Goal: Task Accomplishment & Management: Complete application form

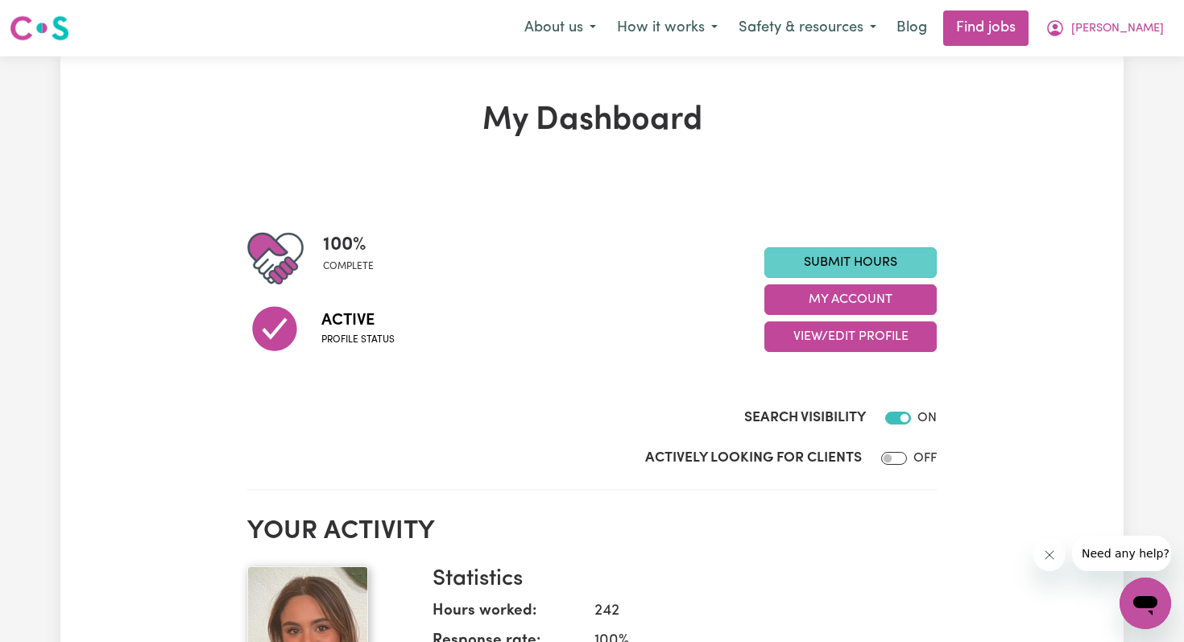
click at [783, 259] on link "Submit Hours" at bounding box center [850, 262] width 172 height 31
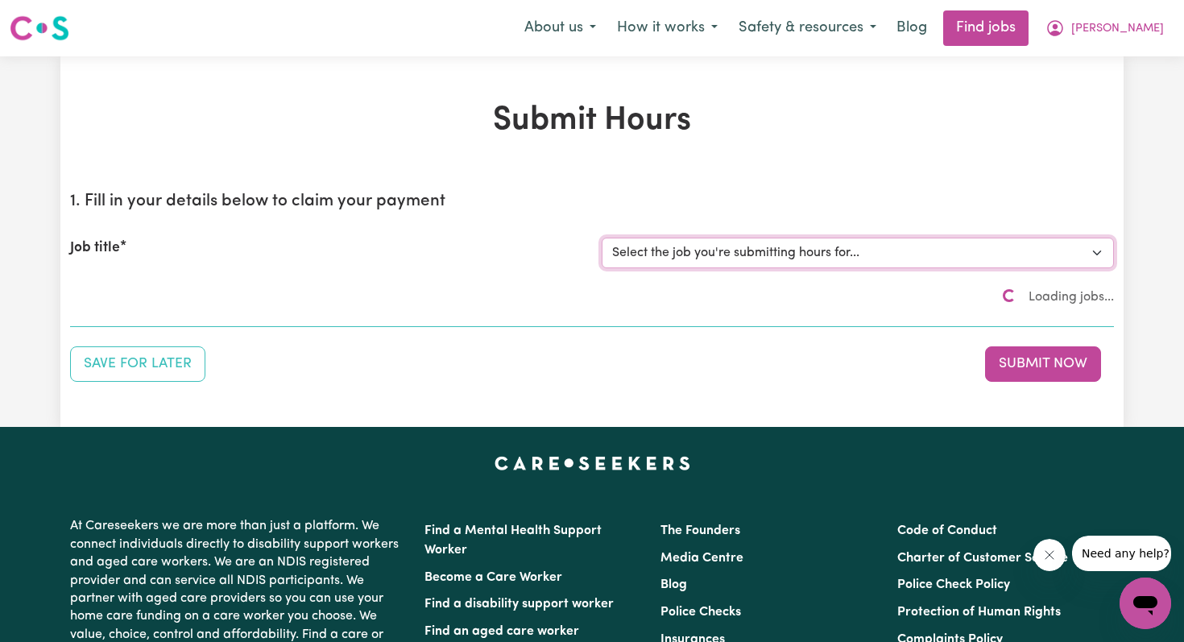
click at [722, 256] on select "Select the job you're submitting hours for..." at bounding box center [858, 253] width 512 height 31
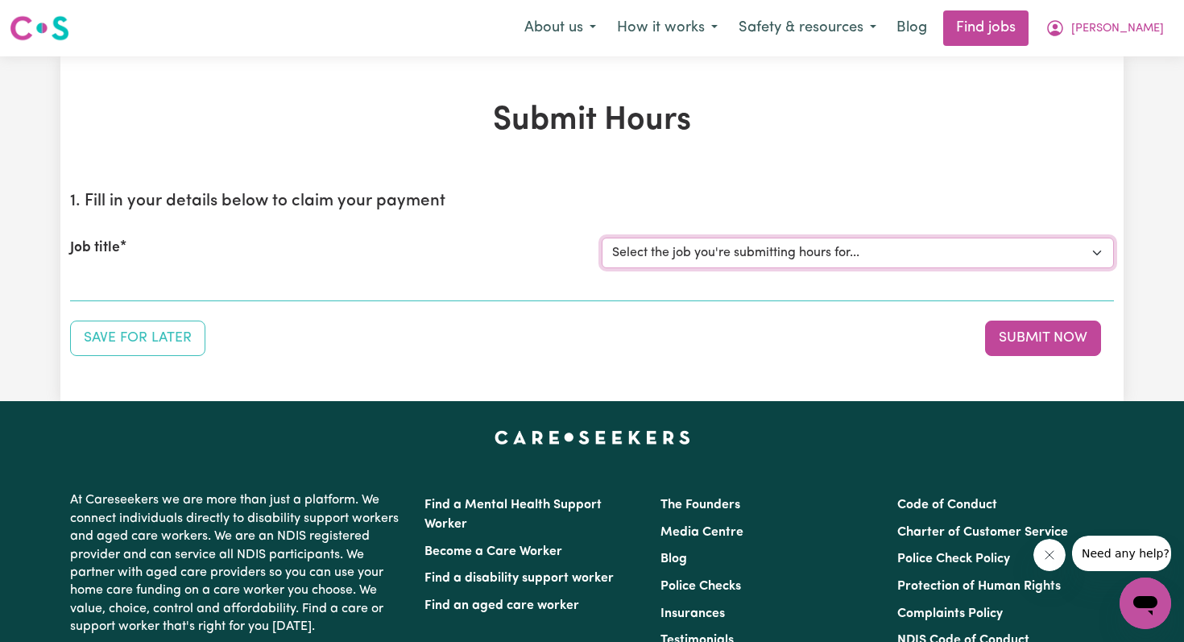
select select "4878"
click at [602, 238] on select "Select the job you're submitting hours for... [[PERSON_NAME]] Disability support" at bounding box center [858, 253] width 512 height 31
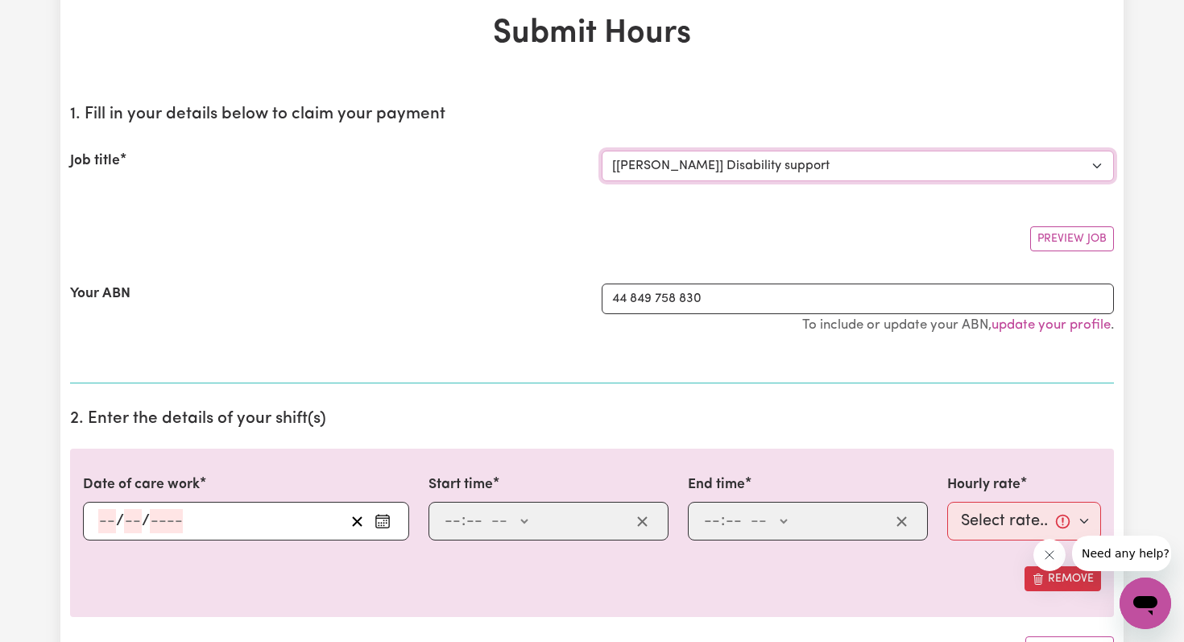
scroll to position [215, 0]
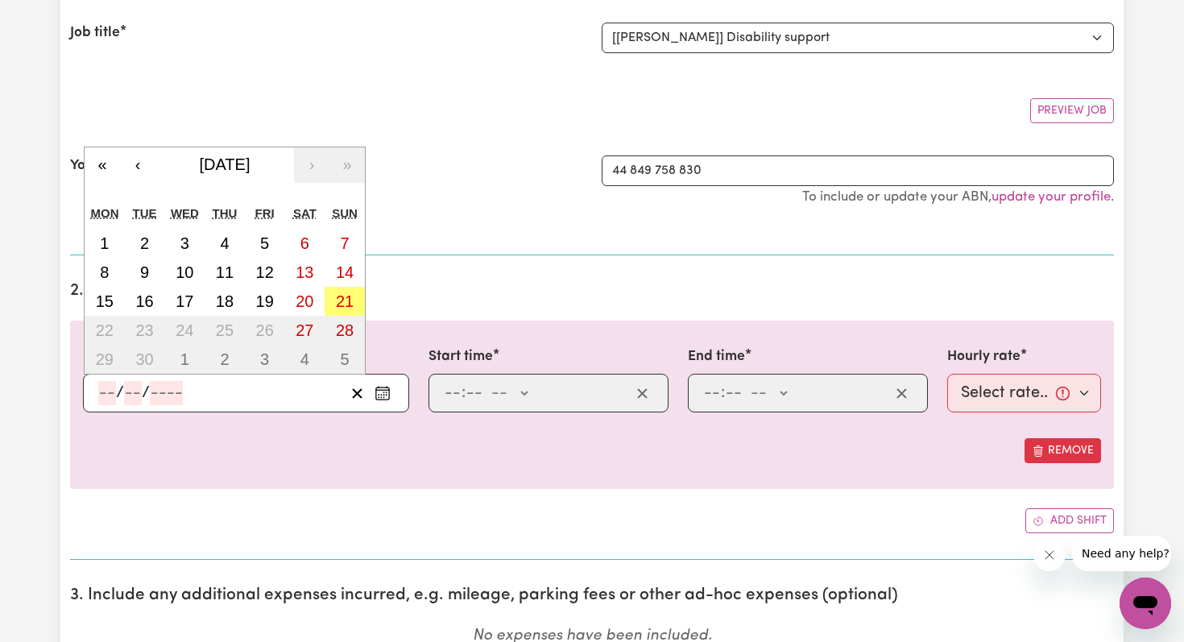
click at [101, 392] on input "number" at bounding box center [107, 393] width 18 height 24
click at [305, 300] on abbr "20" at bounding box center [305, 301] width 18 height 18
type input "[DATE]"
type input "20"
type input "9"
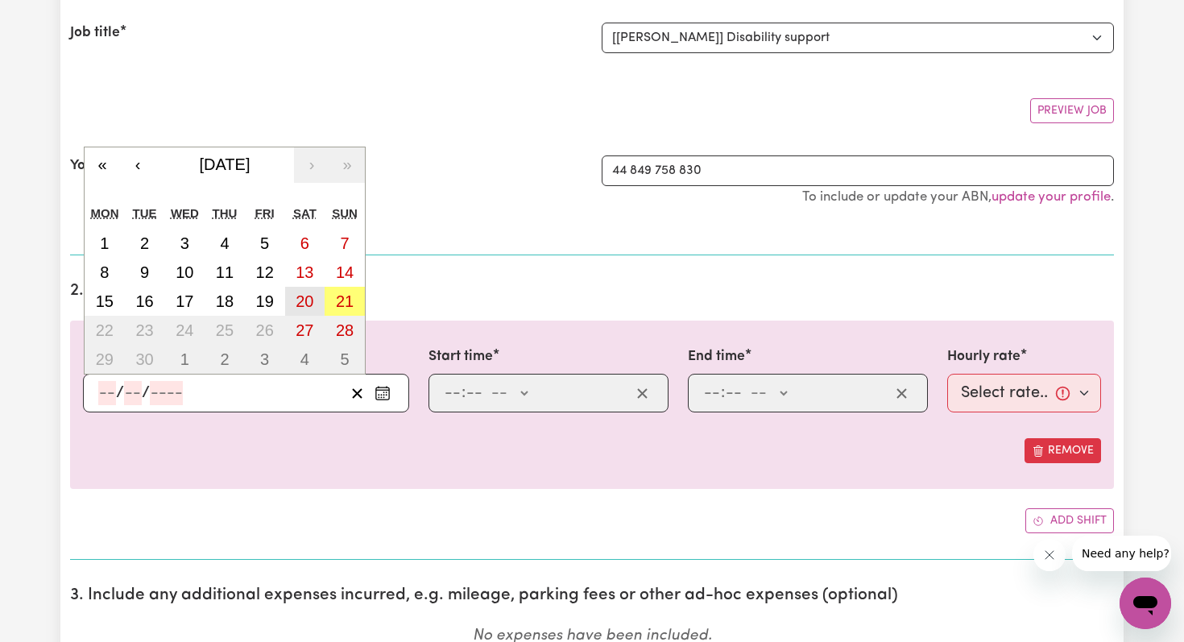
type input "2025"
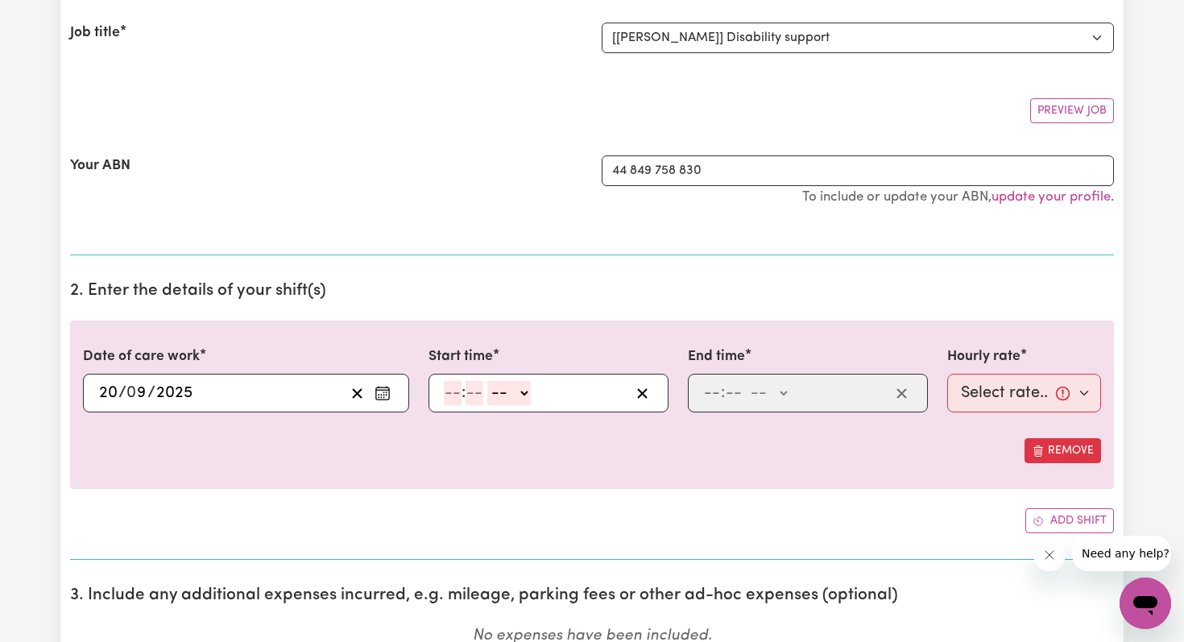
click at [450, 390] on input "number" at bounding box center [453, 393] width 18 height 24
type input "9"
type input "00"
click at [495, 398] on select "-- AM PM" at bounding box center [506, 393] width 43 height 24
select select "am"
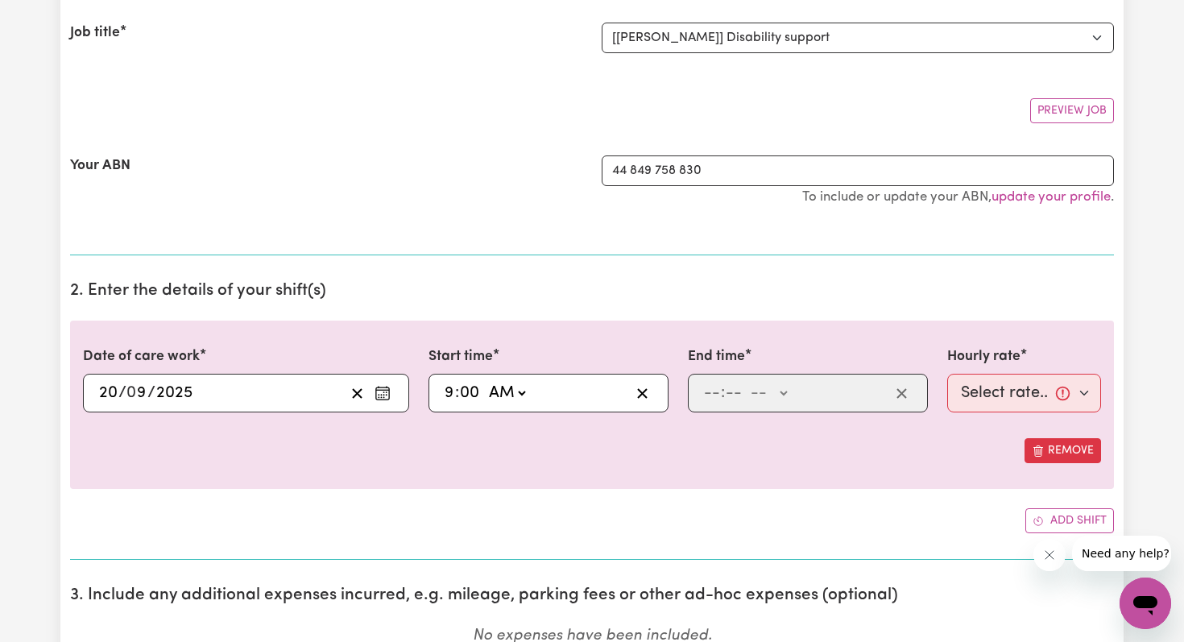
click at [486, 381] on select "-- AM PM" at bounding box center [506, 393] width 43 height 24
type input "09:00"
type input "0"
click at [704, 387] on input "number" at bounding box center [712, 393] width 18 height 24
type input "6"
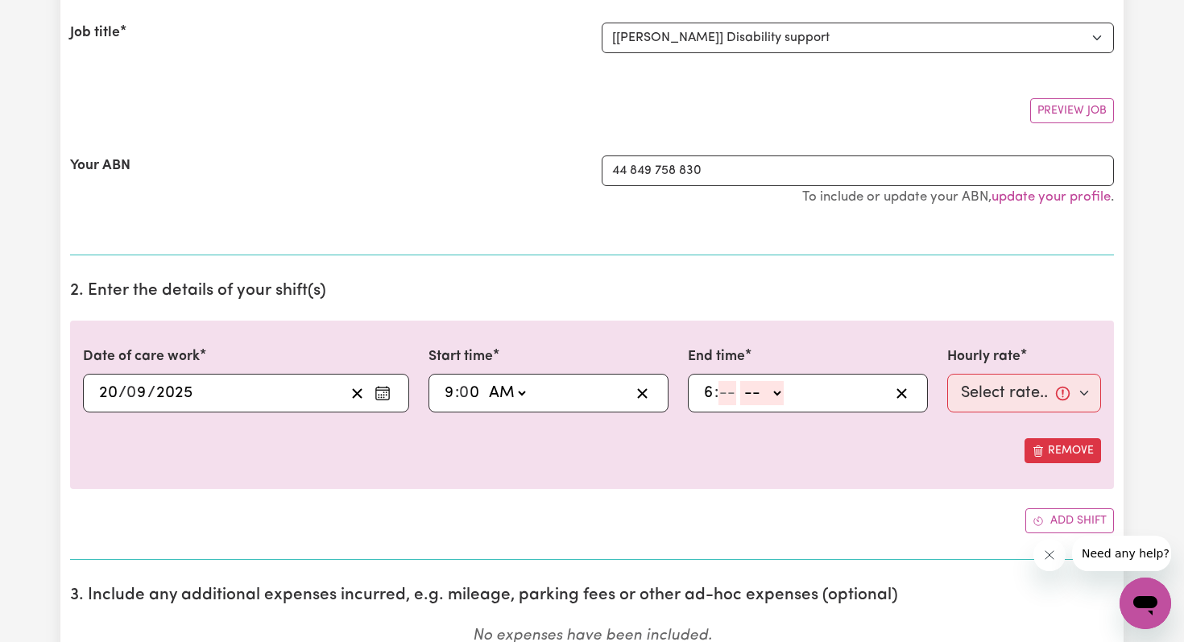
type input "0"
click at [705, 391] on input "6" at bounding box center [708, 393] width 11 height 24
type input "3"
type input "00"
click at [771, 391] on select "-- AM PM" at bounding box center [764, 393] width 43 height 24
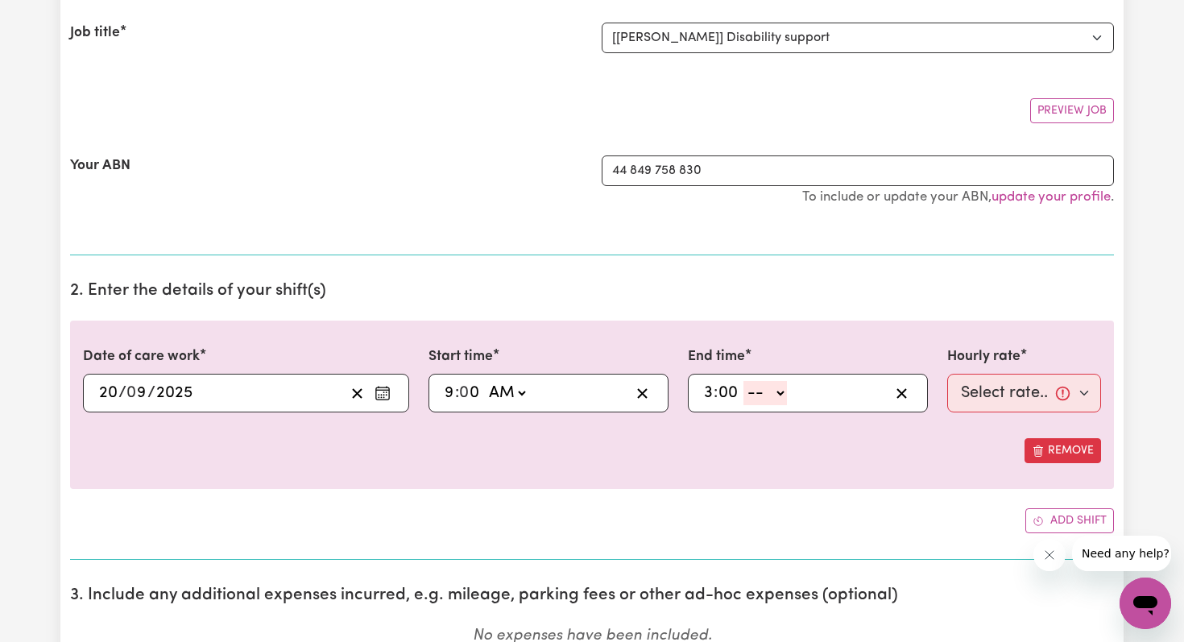
select select "pm"
click at [744, 381] on select "-- AM PM" at bounding box center [764, 393] width 43 height 24
type input "15:00"
type input "0"
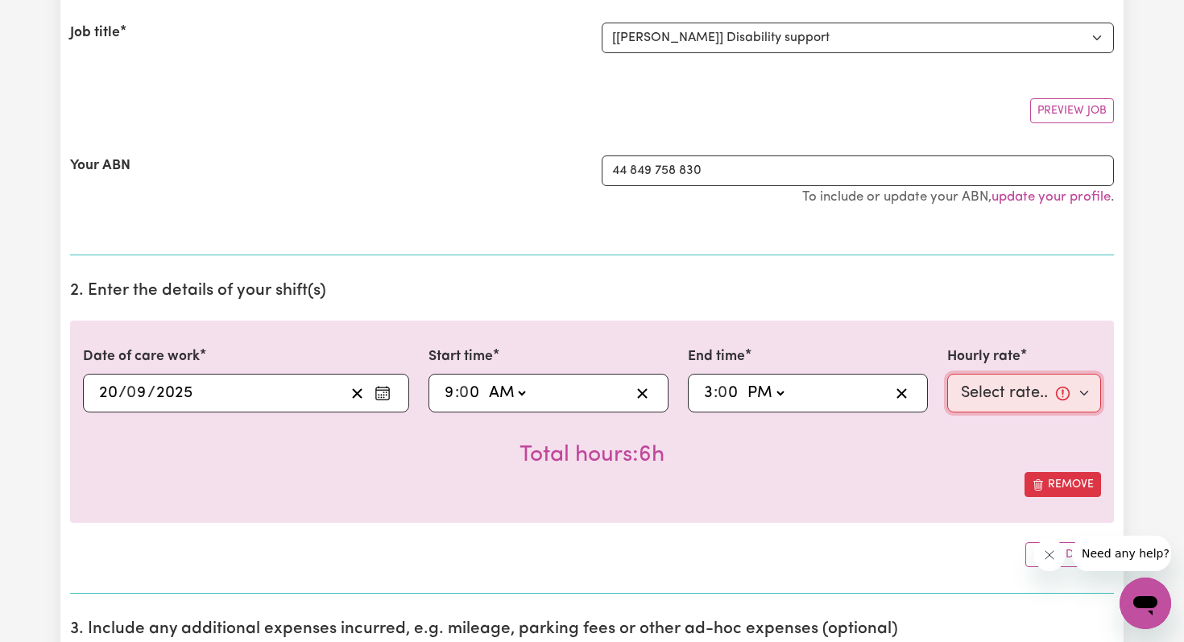
click at [1017, 390] on select "Select rate... $44.70 (Weekday) $62.69 ([DATE]) $80.71 ([DATE]) $98.61 (Public …" at bounding box center [1024, 393] width 154 height 39
select select "62.69-[DATE]"
click at [947, 374] on select "Select rate... $44.70 (Weekday) $62.69 ([DATE]) $80.71 ([DATE]) $98.61 (Public …" at bounding box center [1024, 393] width 154 height 39
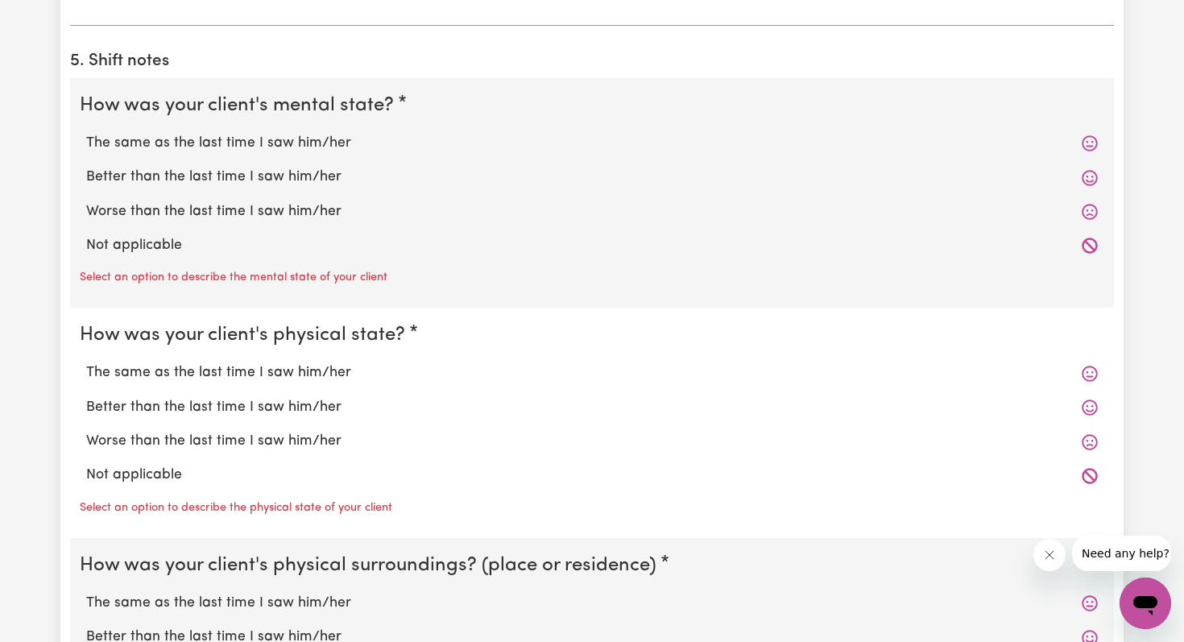
scroll to position [1177, 0]
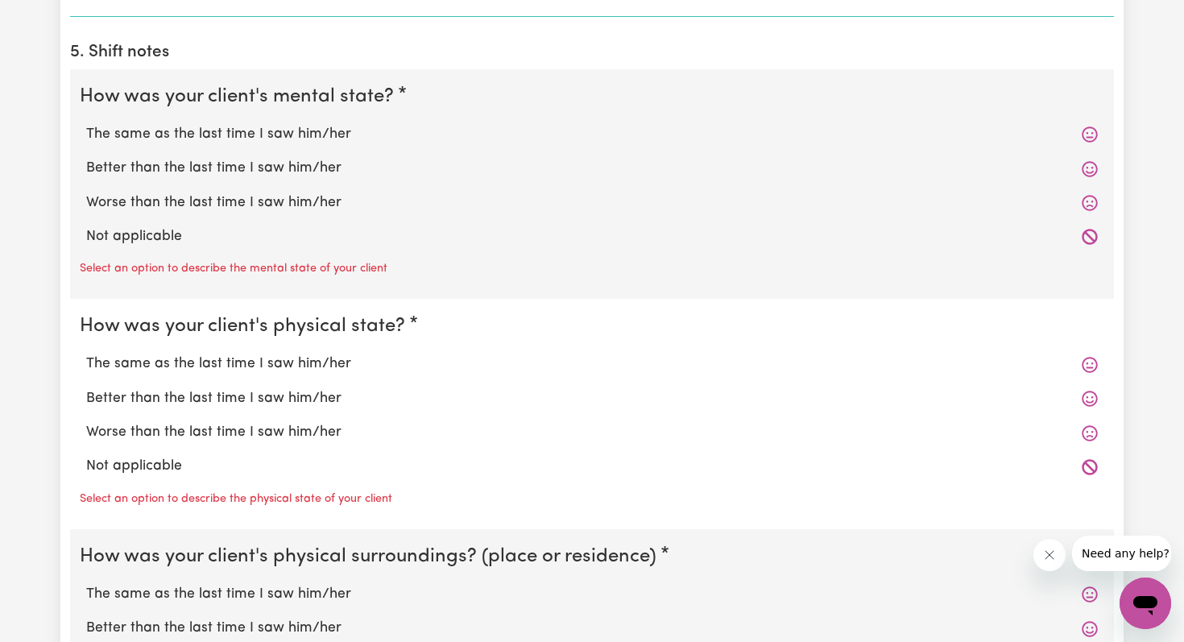
click at [242, 142] on label "The same as the last time I saw him/her" at bounding box center [592, 134] width 1012 height 21
click at [86, 124] on input "The same as the last time I saw him/her" at bounding box center [85, 123] width 1 height 1
radio input "true"
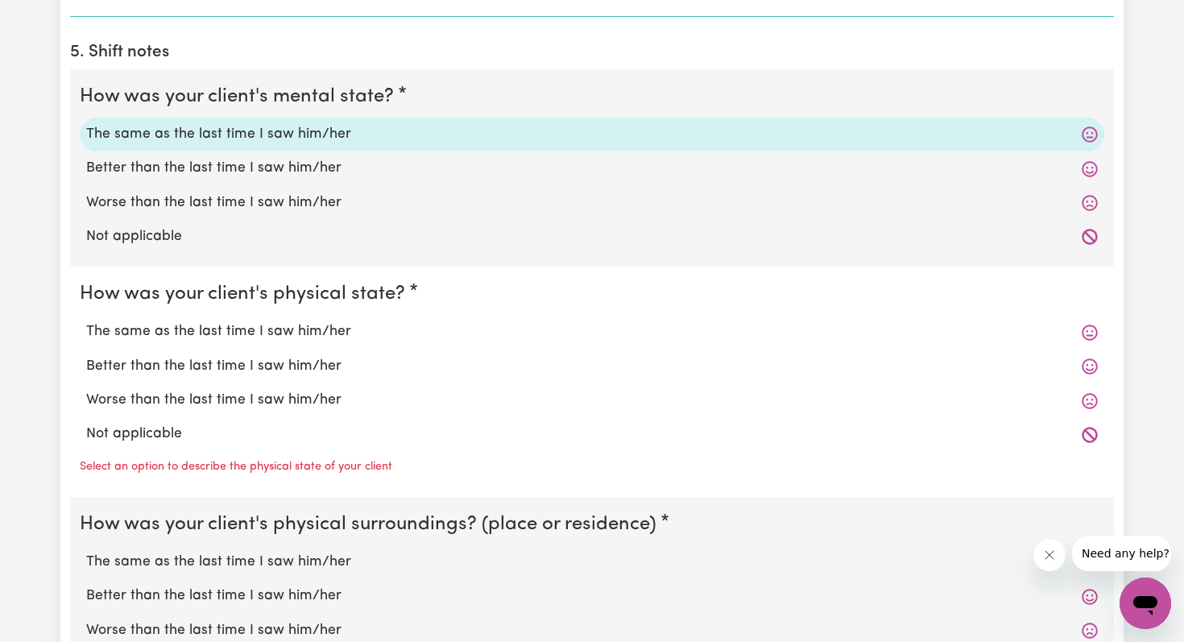
click at [223, 325] on label "The same as the last time I saw him/her" at bounding box center [592, 331] width 1012 height 21
click at [86, 321] on input "The same as the last time I saw him/her" at bounding box center [85, 321] width 1 height 1
radio input "true"
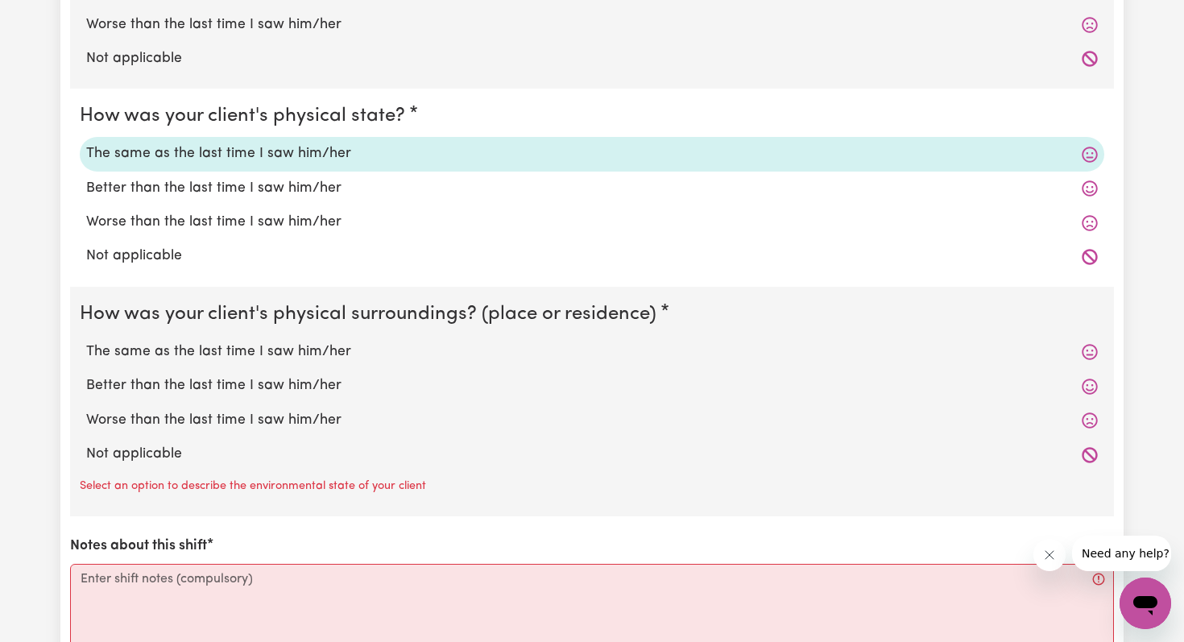
scroll to position [1405, 0]
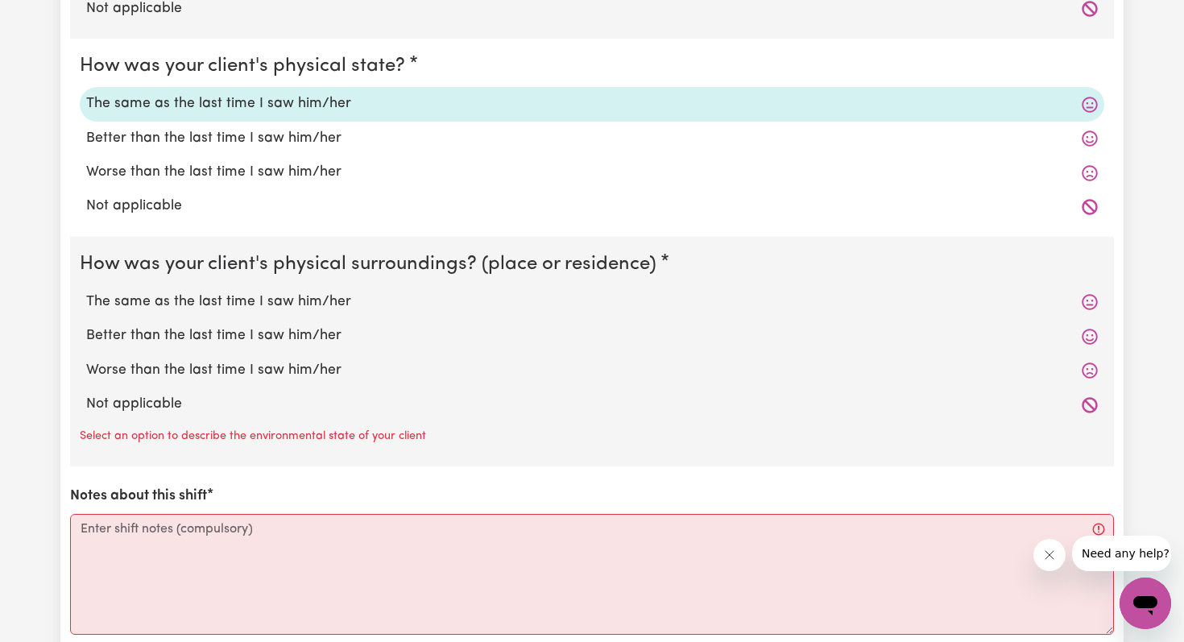
click at [194, 299] on label "The same as the last time I saw him/her" at bounding box center [592, 302] width 1012 height 21
click at [86, 292] on input "The same as the last time I saw him/her" at bounding box center [85, 291] width 1 height 1
radio input "true"
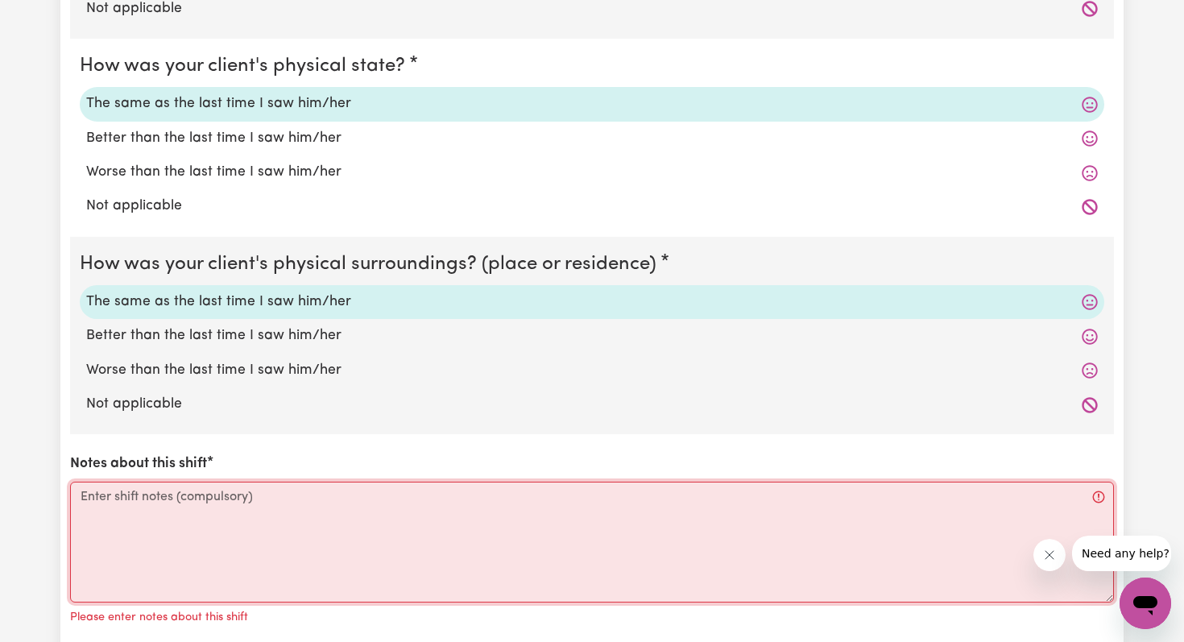
click at [216, 499] on textarea "Notes about this shift" at bounding box center [592, 542] width 1044 height 121
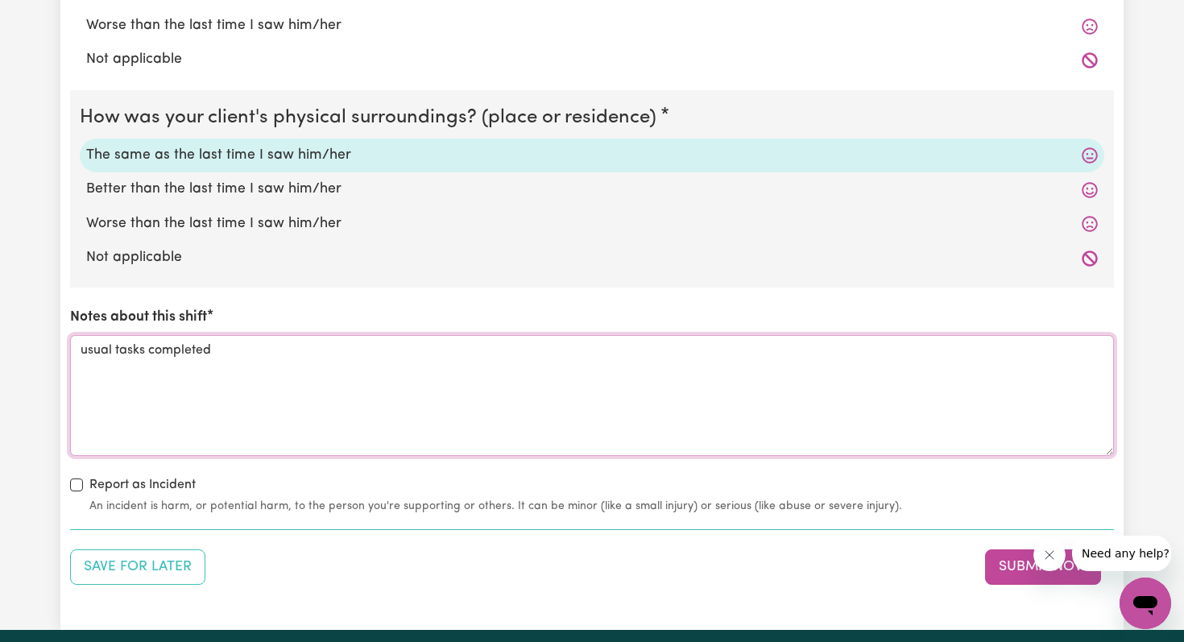
scroll to position [1567, 0]
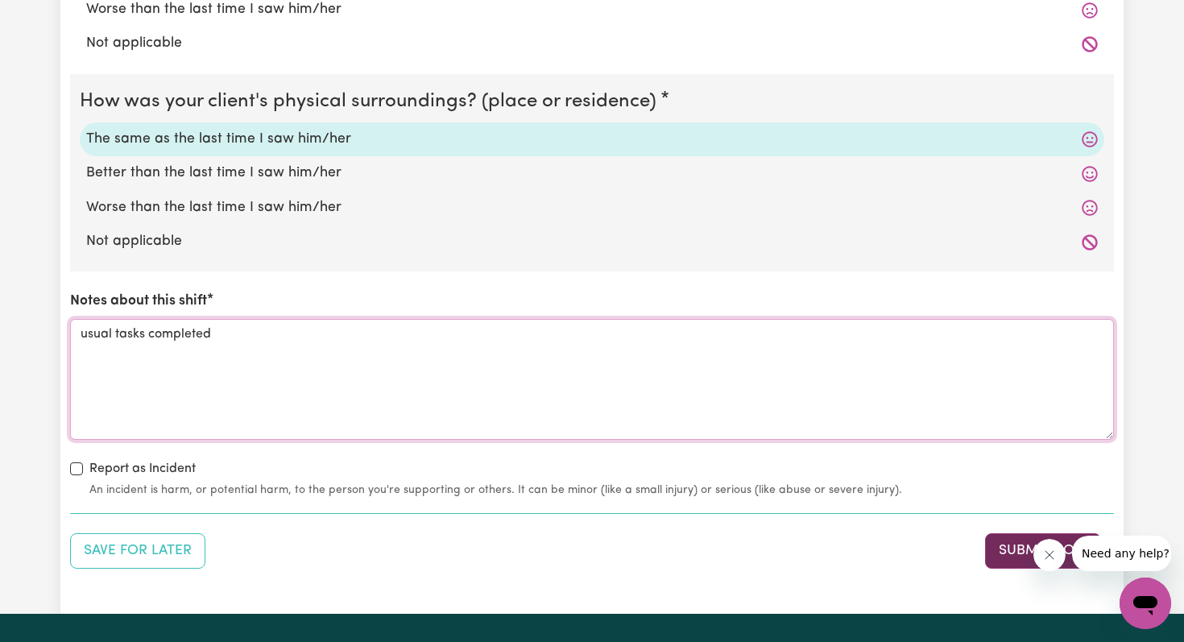
type textarea "usual tasks completed"
click at [995, 552] on button "Submit Now" at bounding box center [1043, 550] width 116 height 35
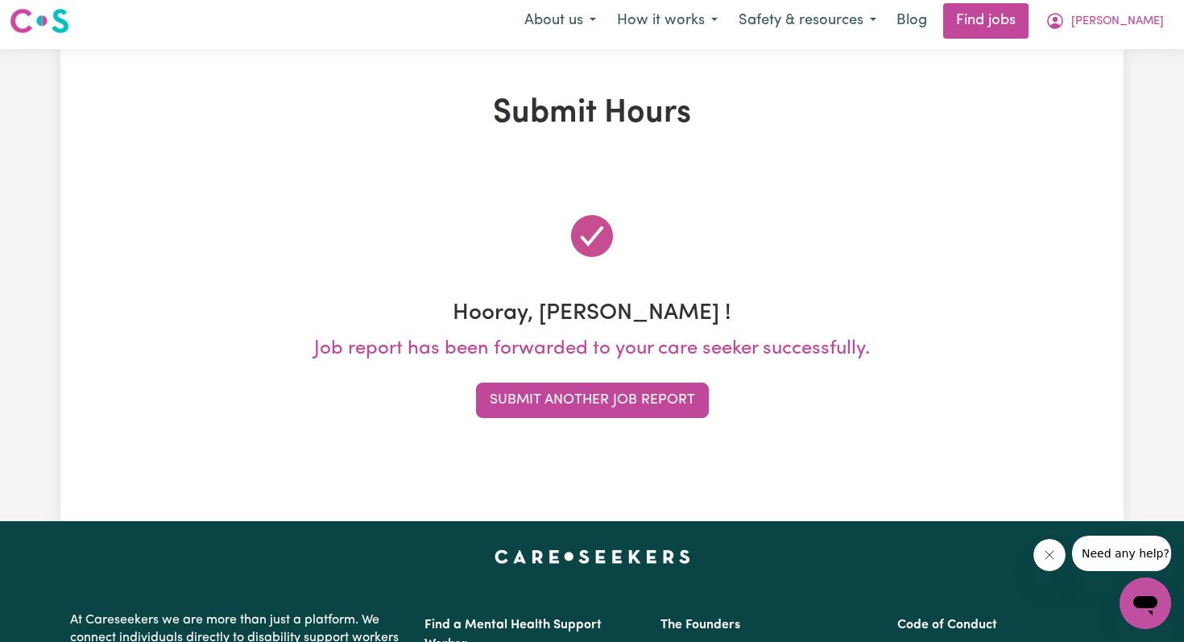
scroll to position [0, 0]
